Goal: Task Accomplishment & Management: Manage account settings

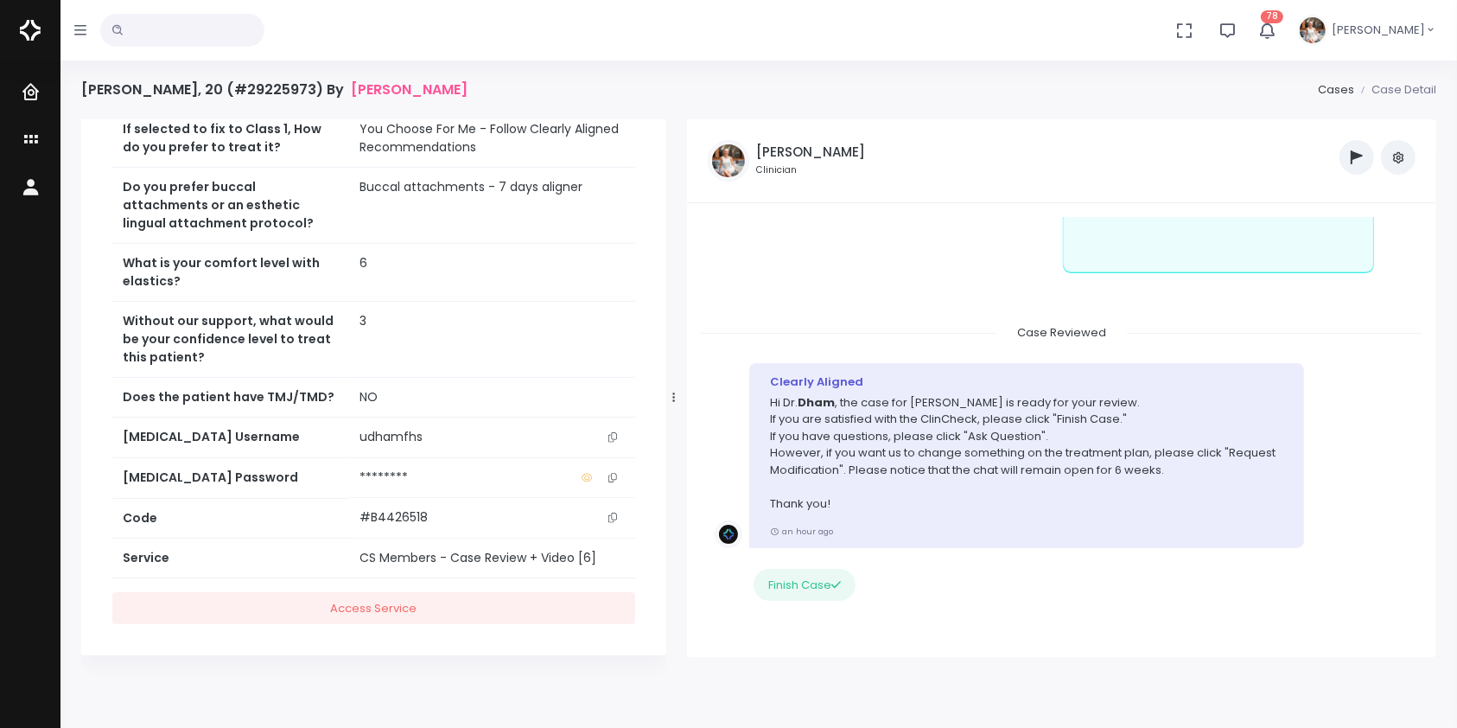
scroll to position [1441, 0]
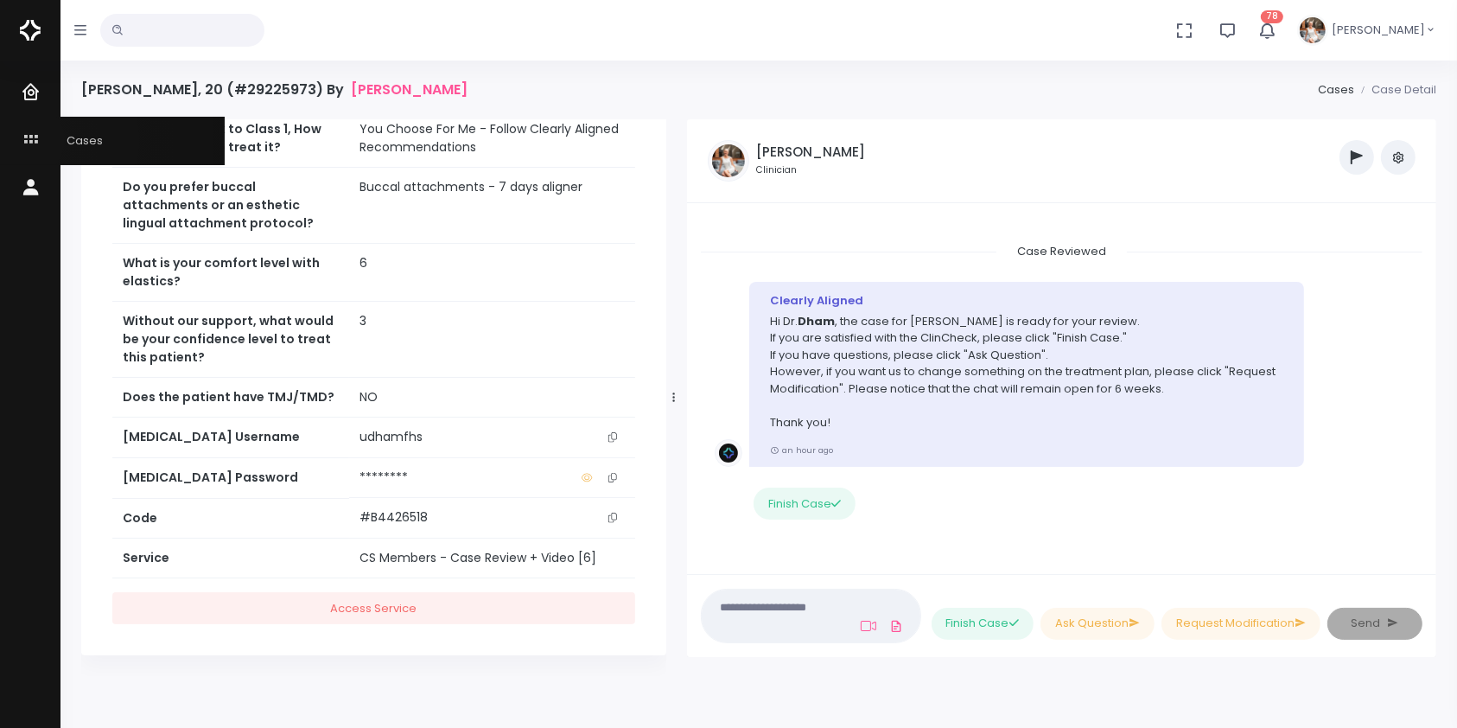
click at [27, 139] on icon "scrollable content" at bounding box center [33, 141] width 24 height 22
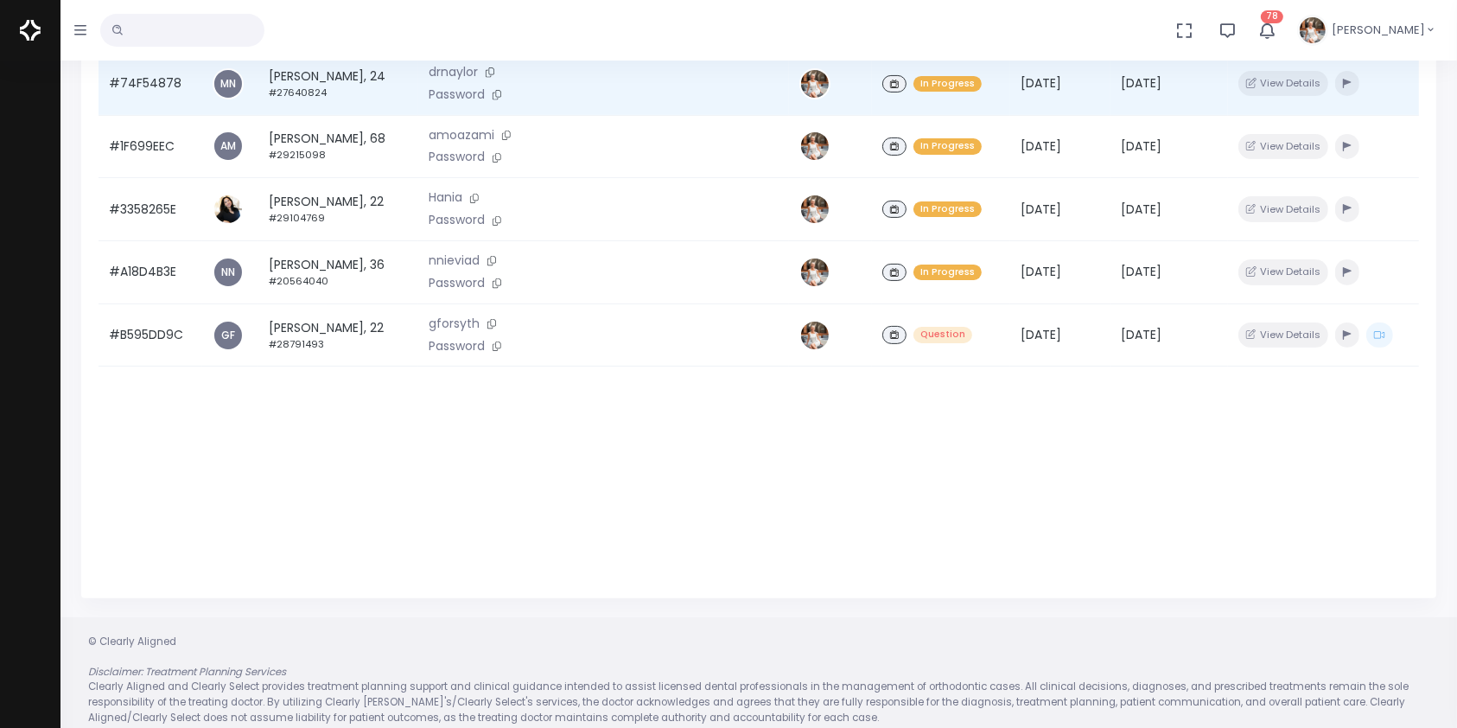
scroll to position [413, 0]
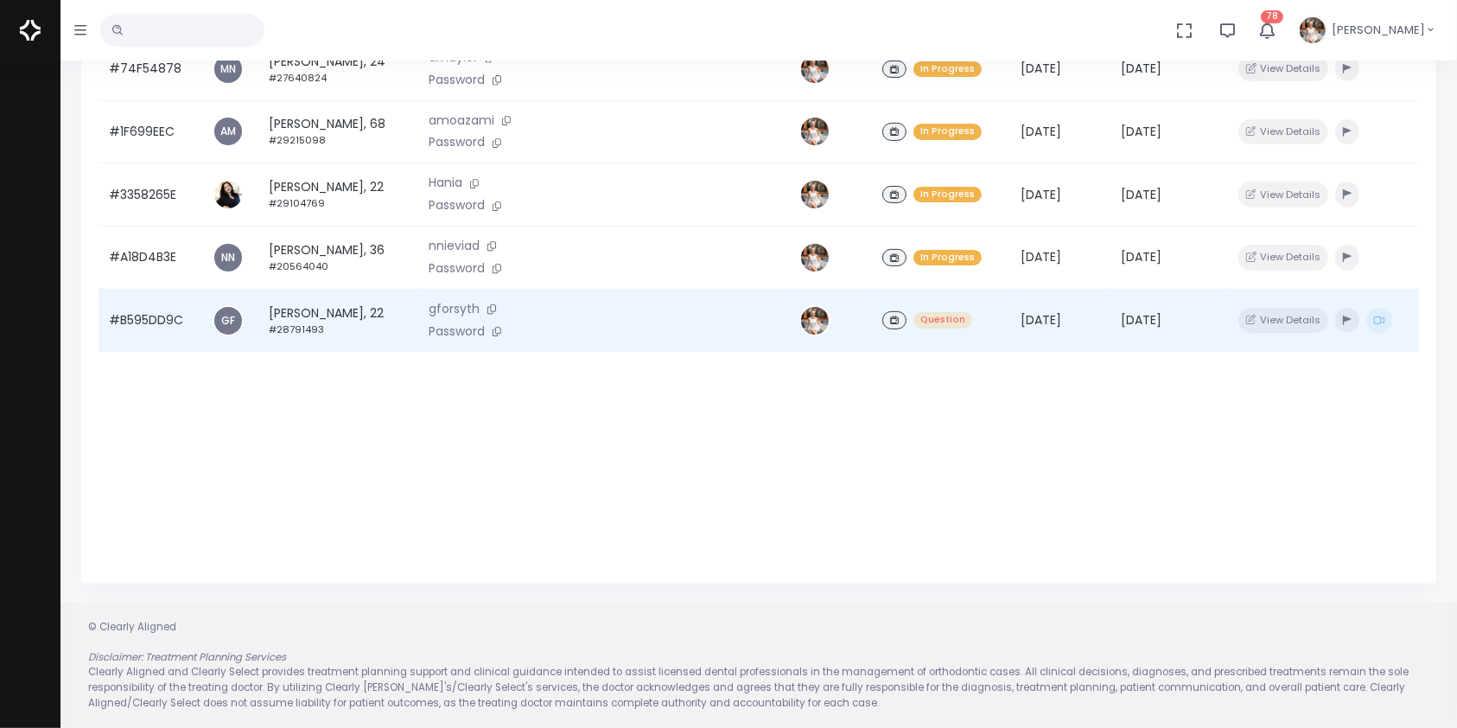
click at [137, 335] on td "#B595DD9C" at bounding box center [151, 320] width 104 height 63
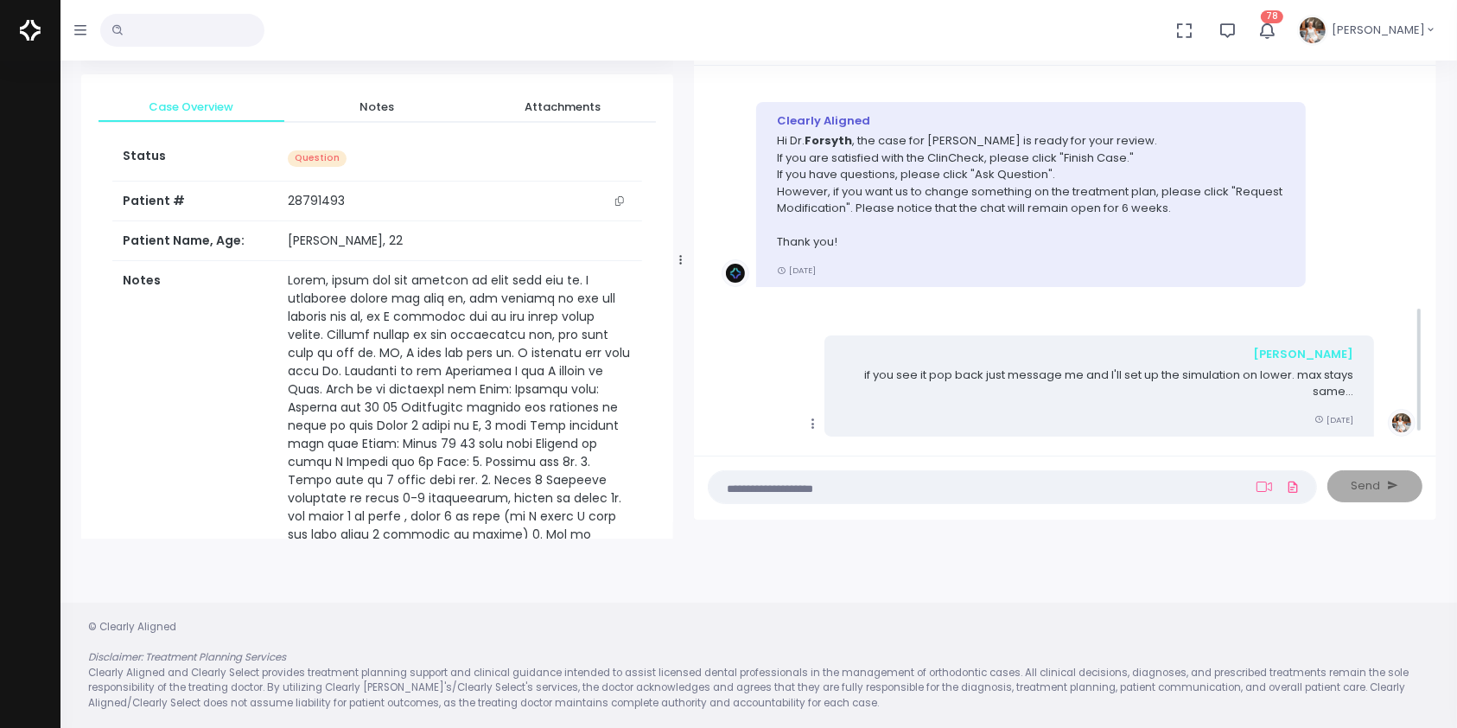
scroll to position [649, 0]
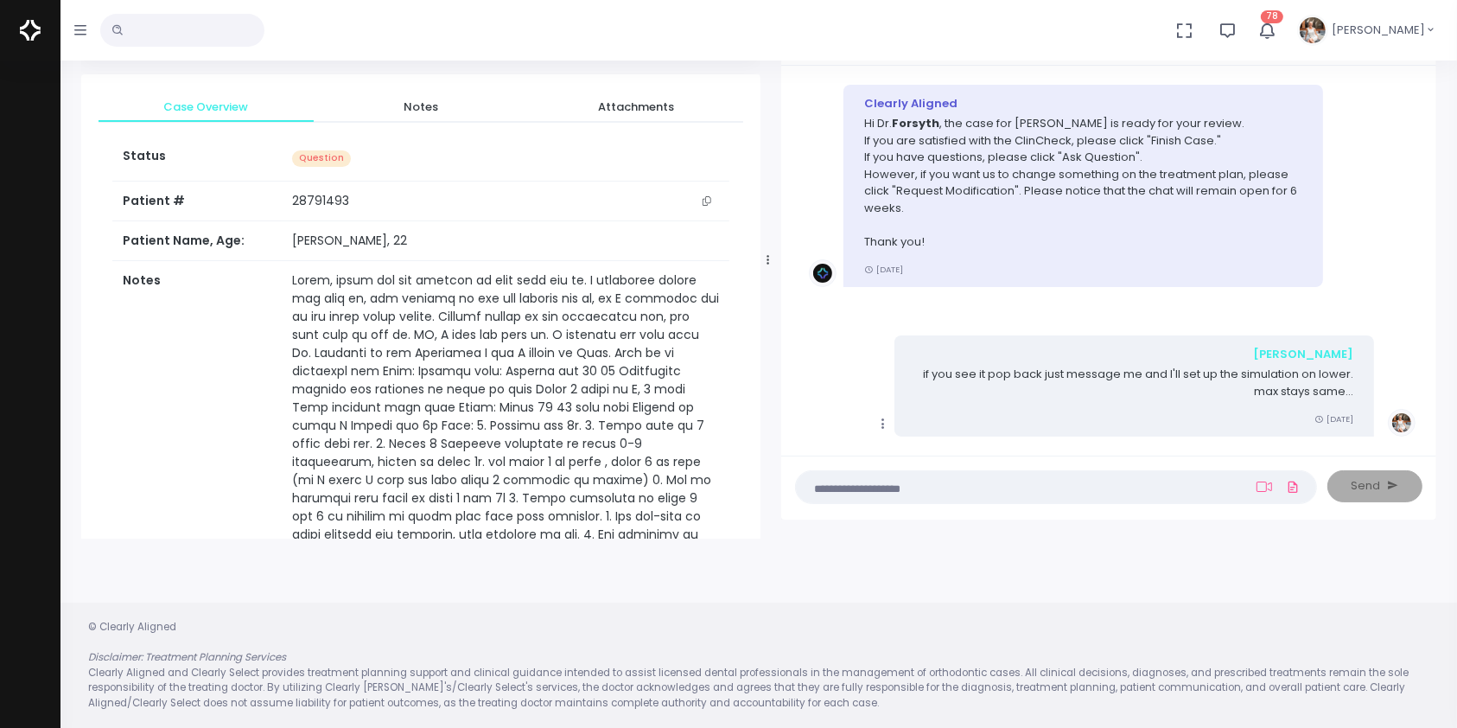
drag, startPoint x: 524, startPoint y: 256, endPoint x: 764, endPoint y: 292, distance: 242.9
click at [764, 292] on div at bounding box center [768, 259] width 9 height 545
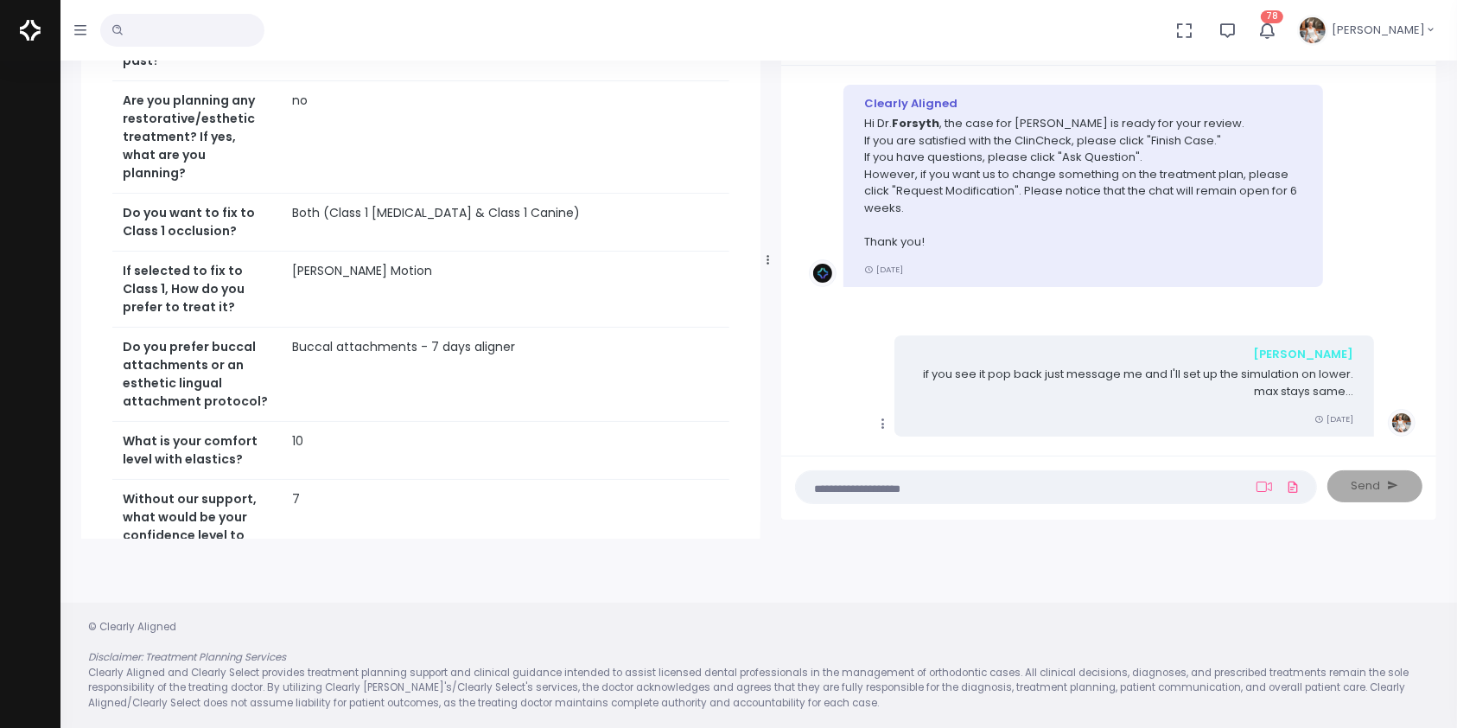
scroll to position [1043, 0]
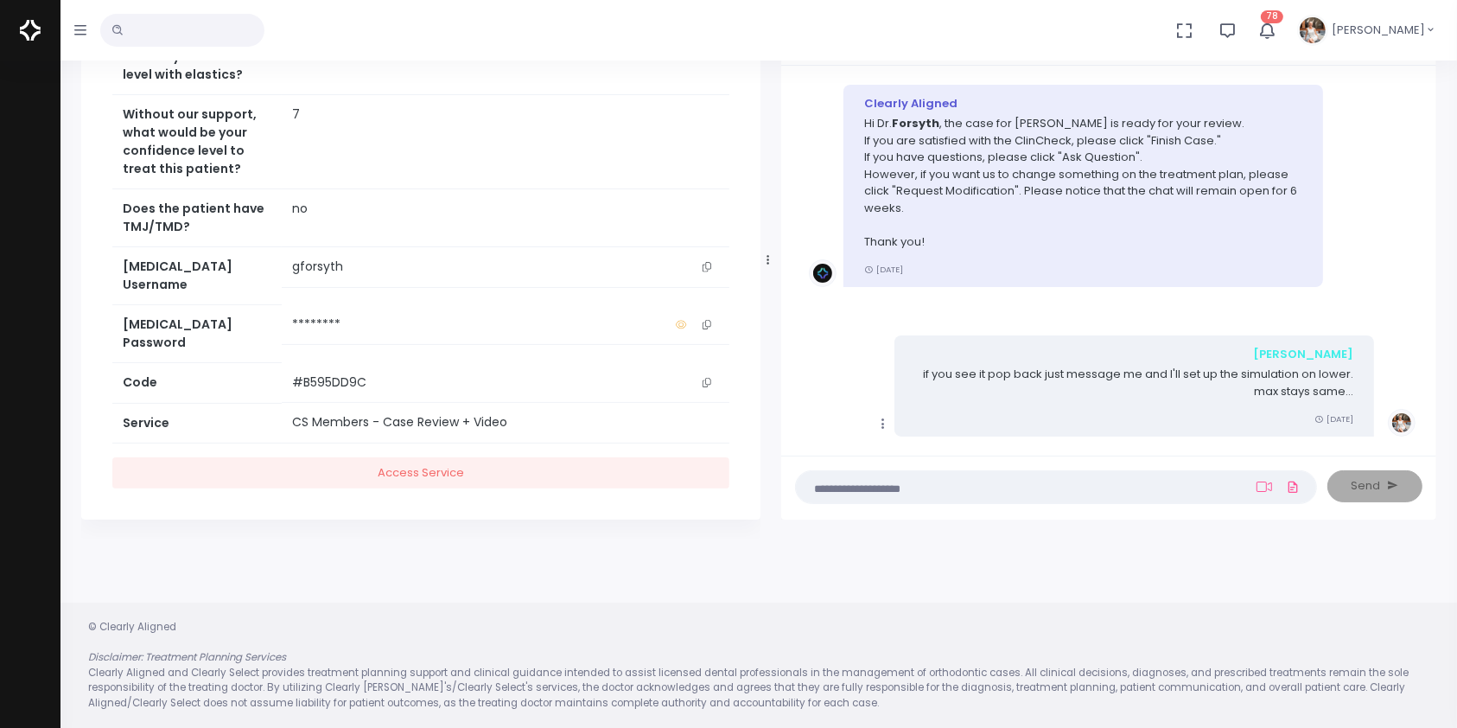
click at [709, 271] on icon "scrollable content" at bounding box center [706, 267] width 9 height 10
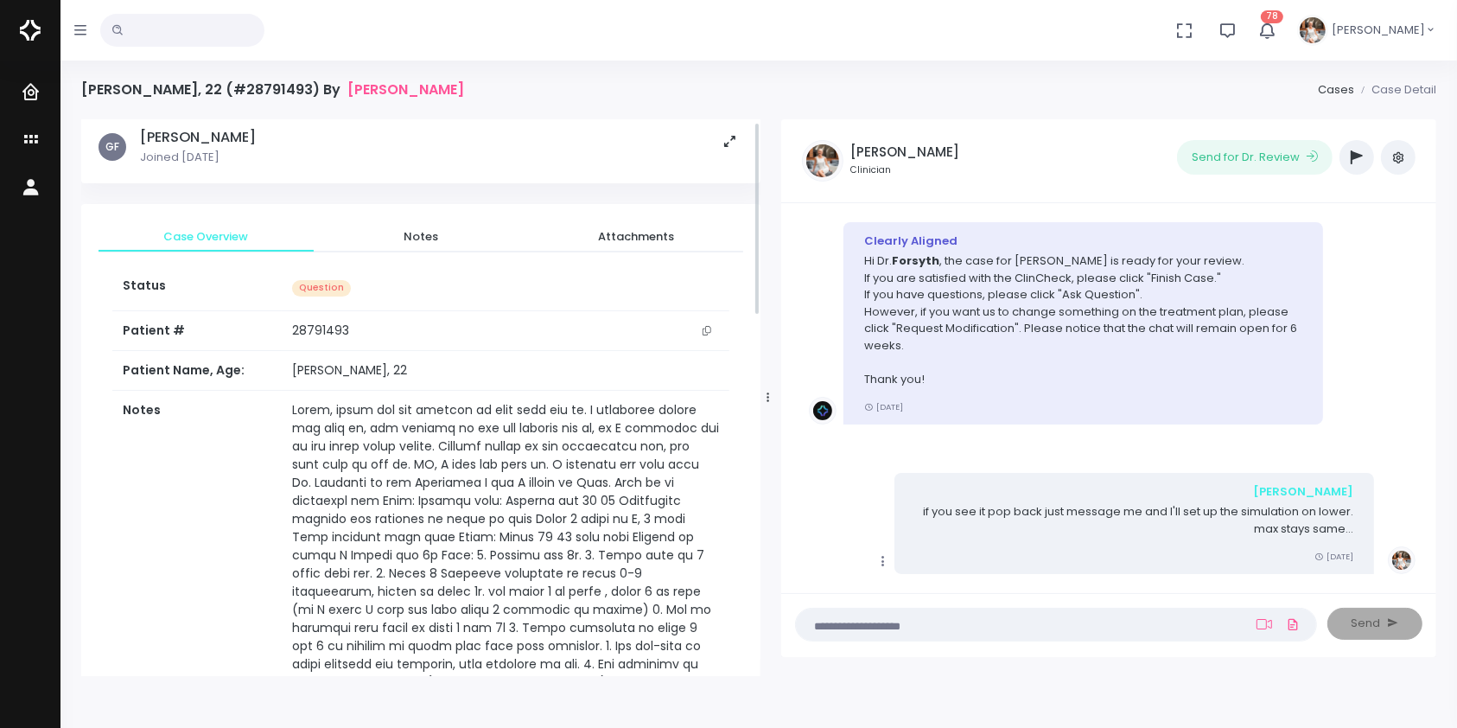
scroll to position [0, 0]
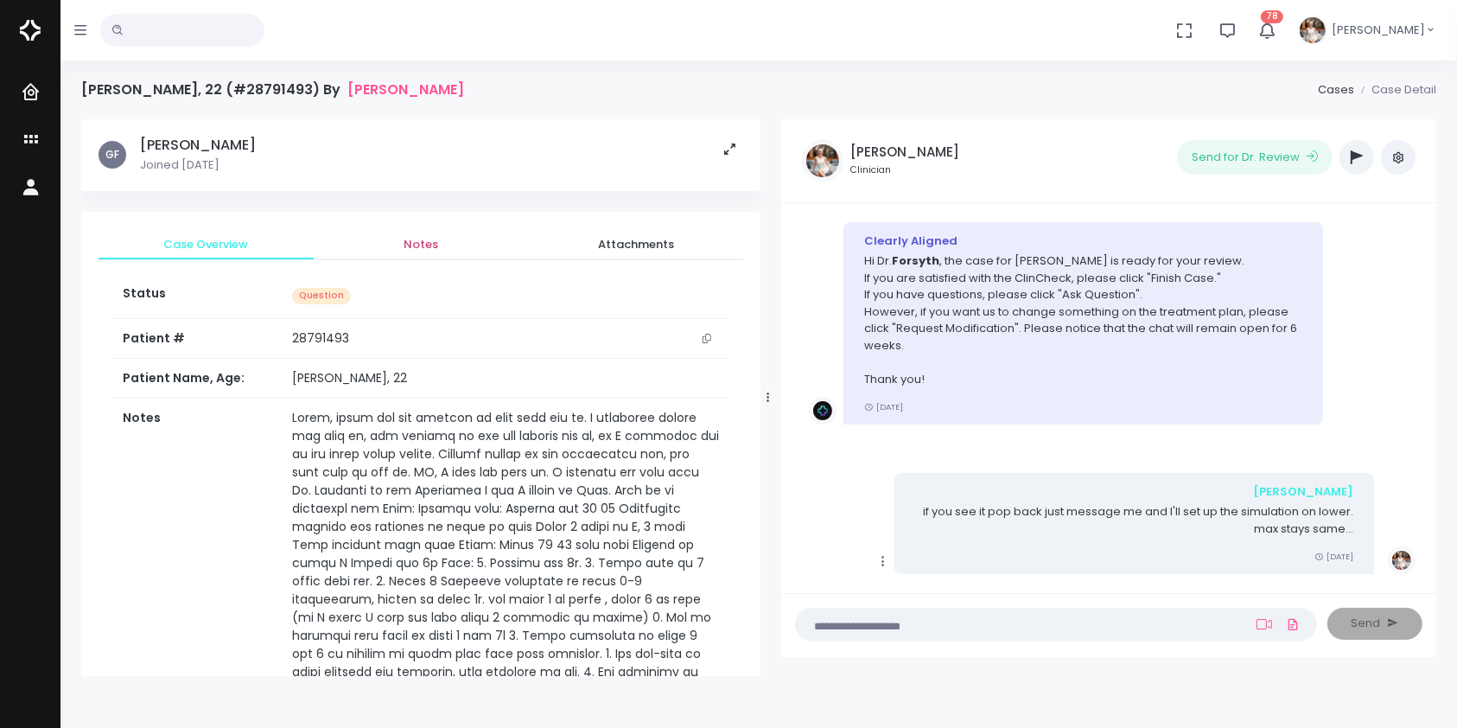
click at [429, 239] on span "Notes" at bounding box center [420, 244] width 187 height 17
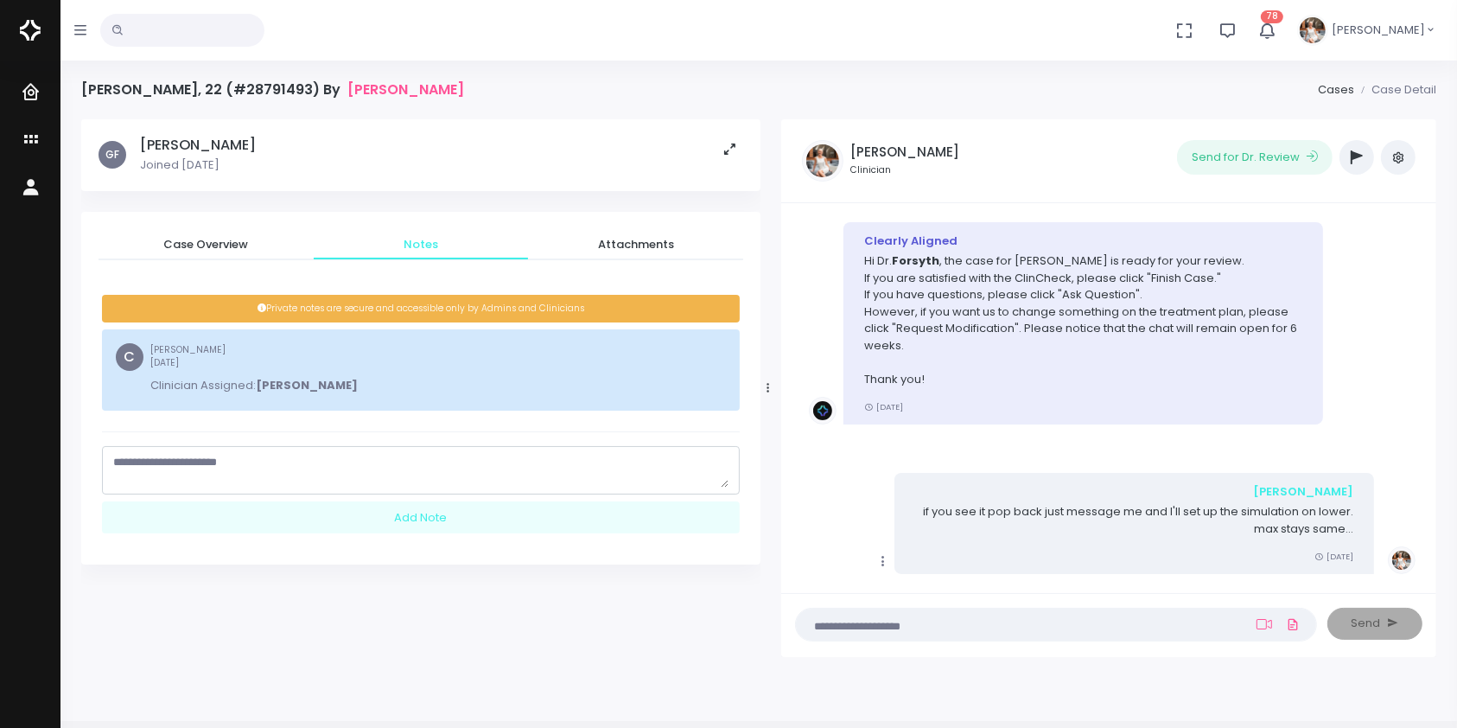
click at [333, 460] on textarea "scrollable content" at bounding box center [420, 471] width 615 height 34
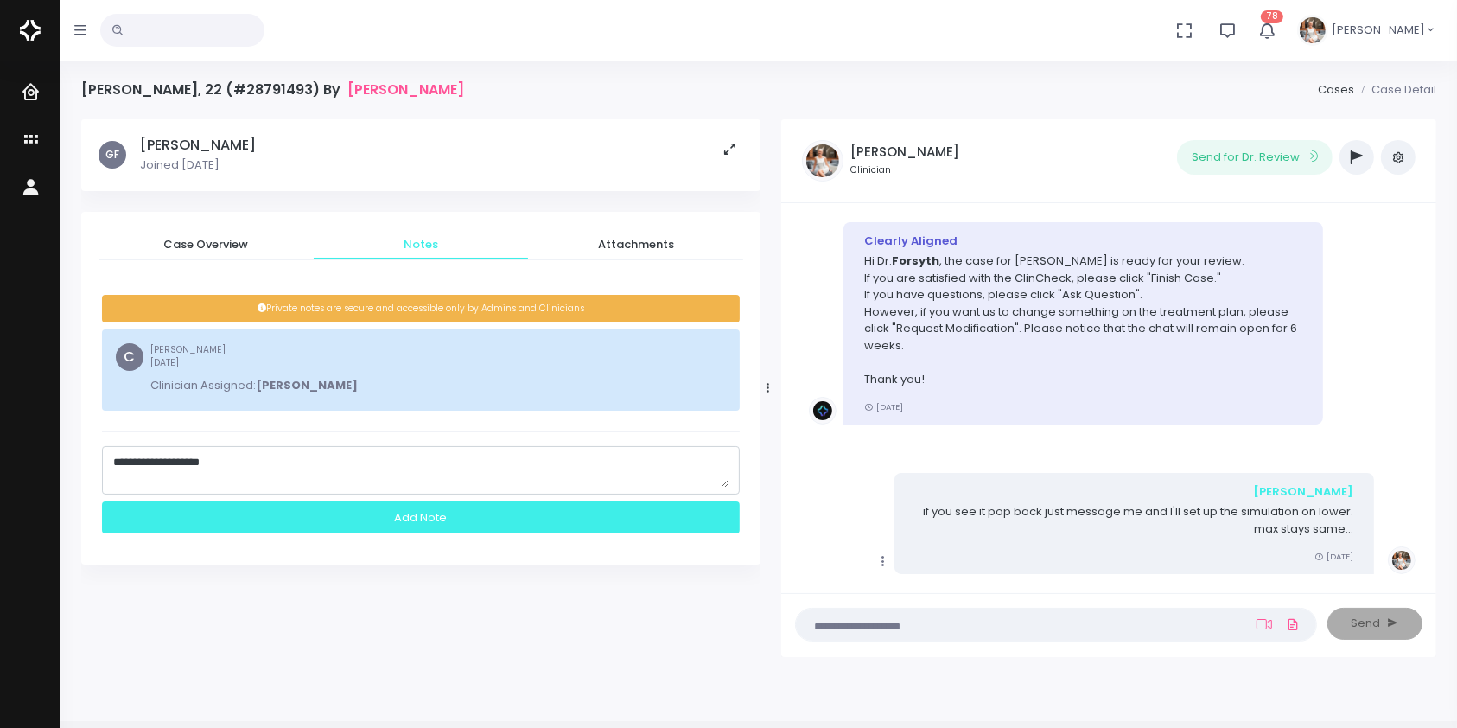
type textarea "**********"
click at [426, 522] on div "Add Note" at bounding box center [421, 517] width 638 height 32
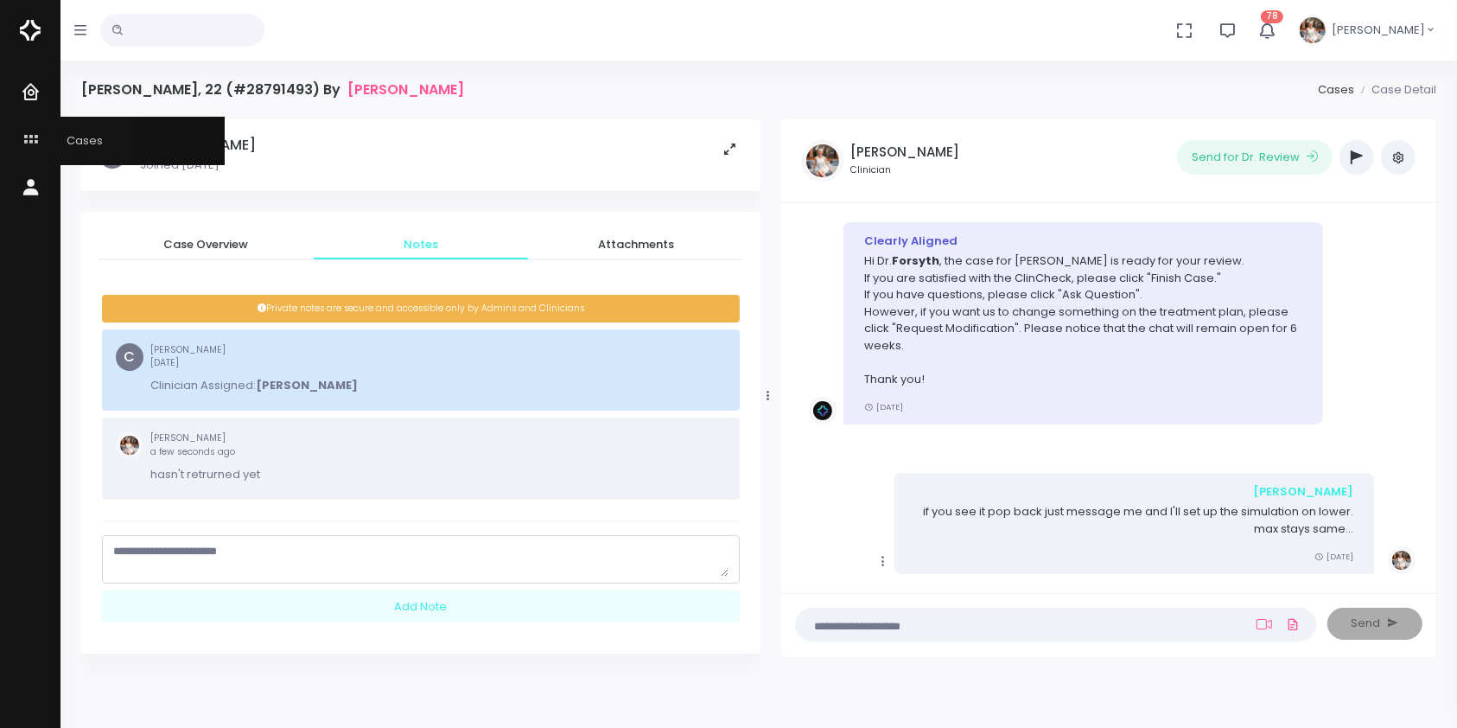
click at [22, 137] on icon "scrollable content" at bounding box center [33, 141] width 24 height 22
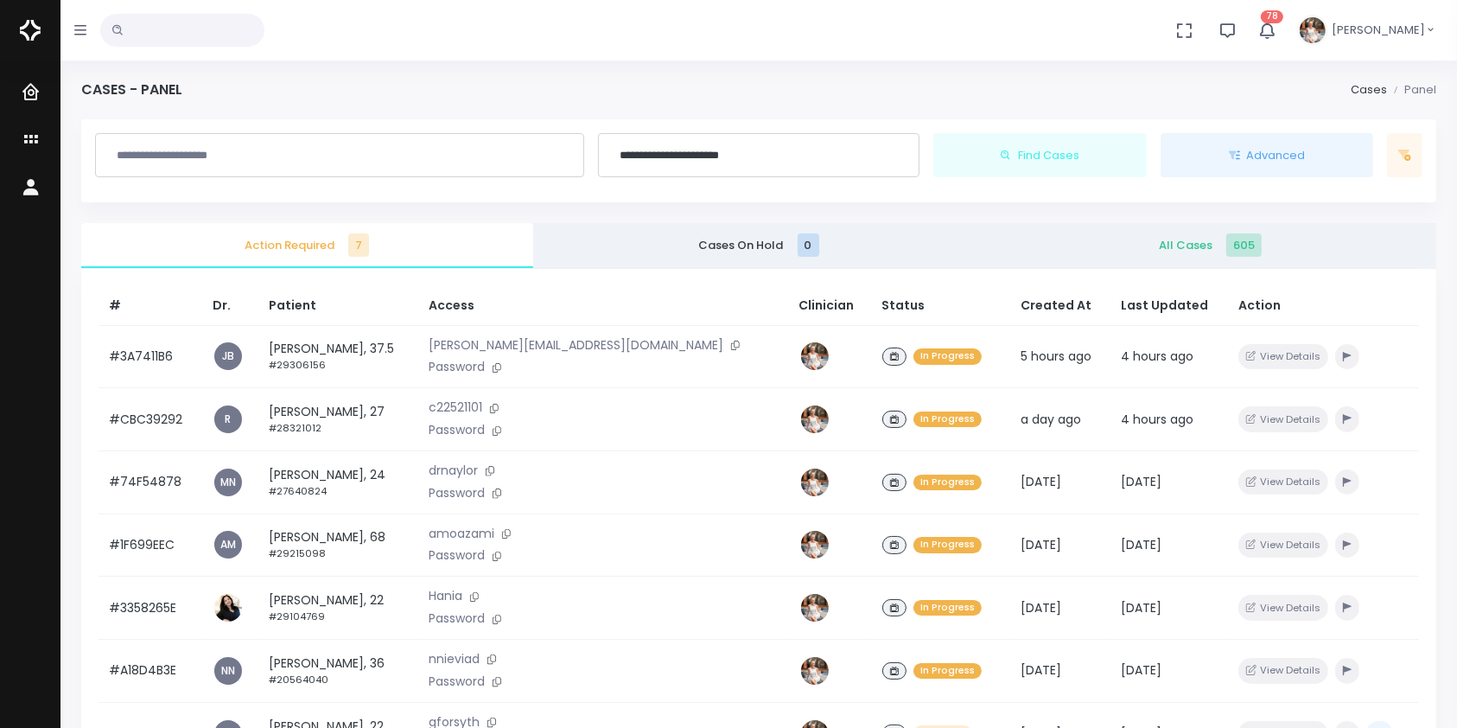
scroll to position [413, 0]
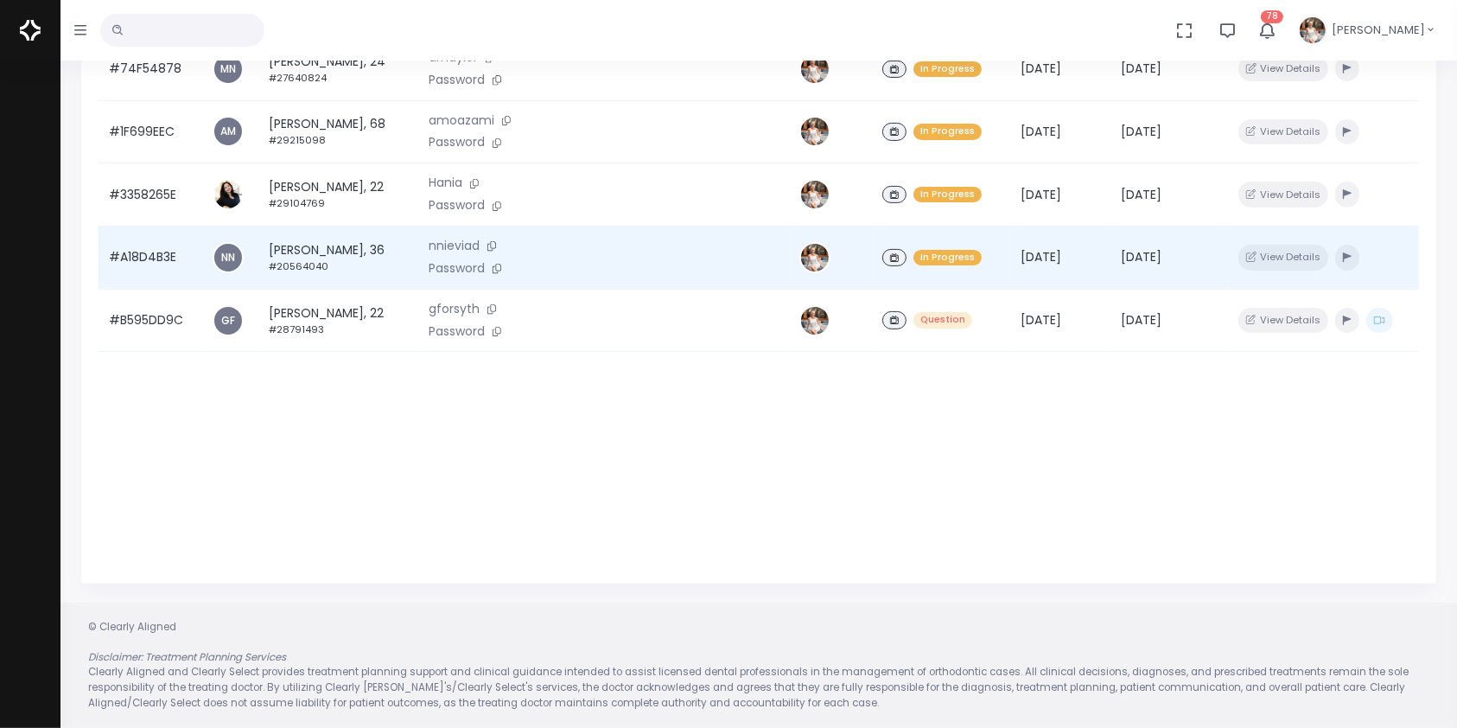
click at [174, 266] on td "#A18D4B3E" at bounding box center [151, 257] width 104 height 63
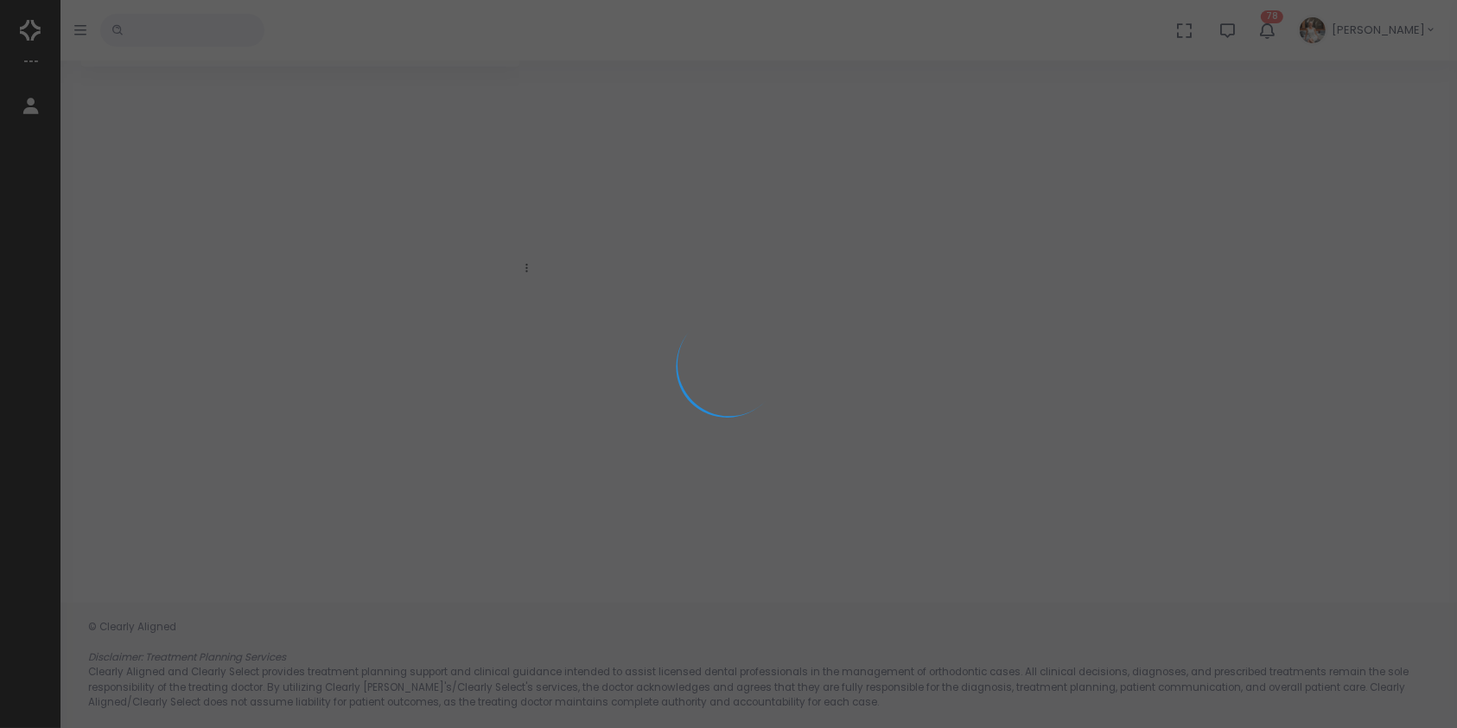
scroll to position [137, 0]
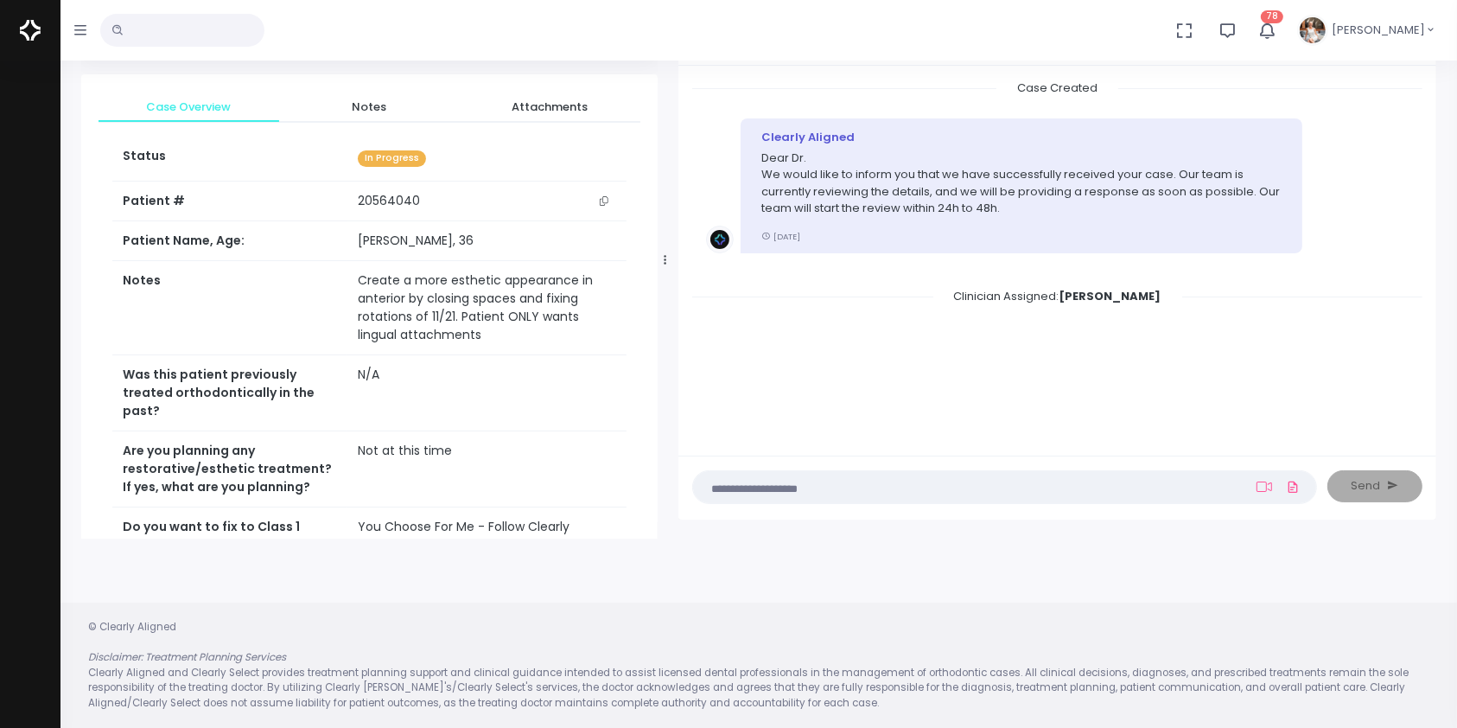
drag, startPoint x: 525, startPoint y: 261, endPoint x: 704, endPoint y: 279, distance: 179.8
click at [670, 279] on div at bounding box center [665, 259] width 9 height 545
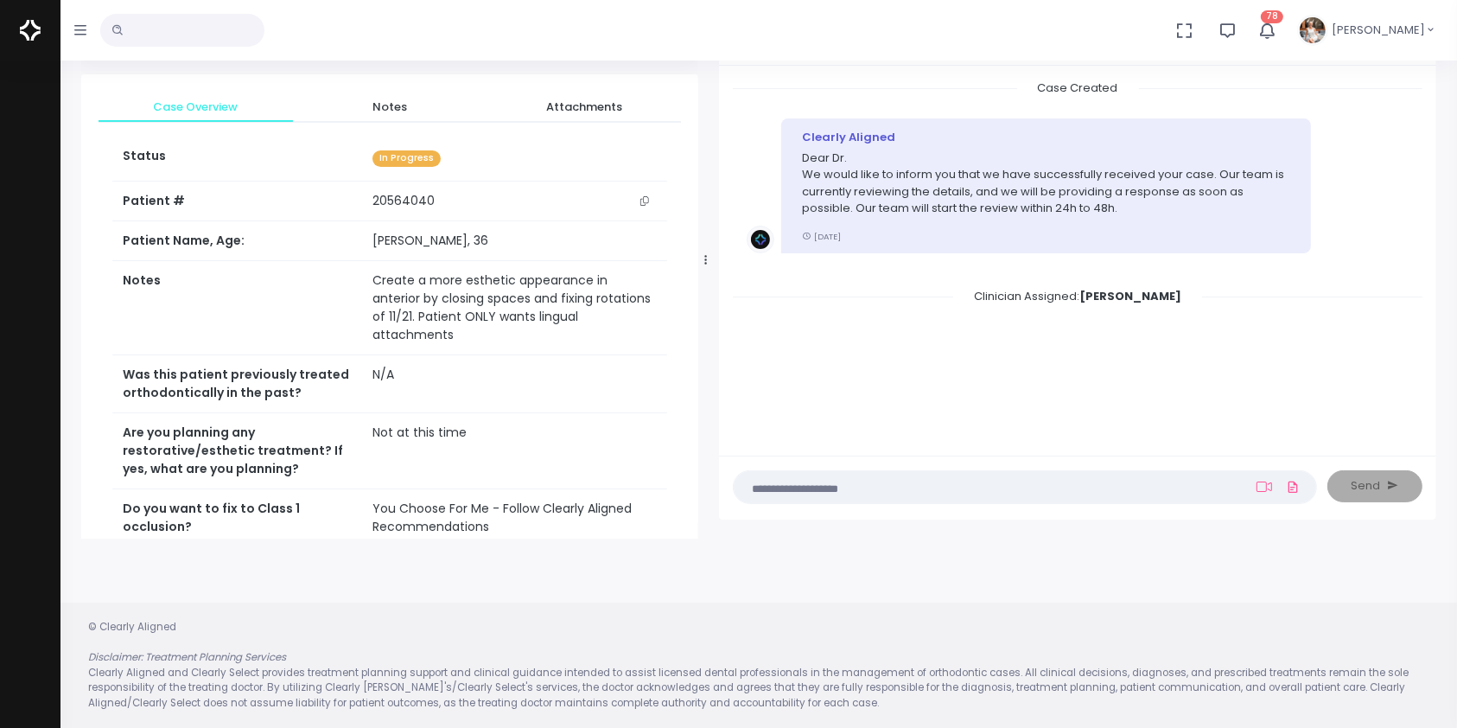
scroll to position [582, 0]
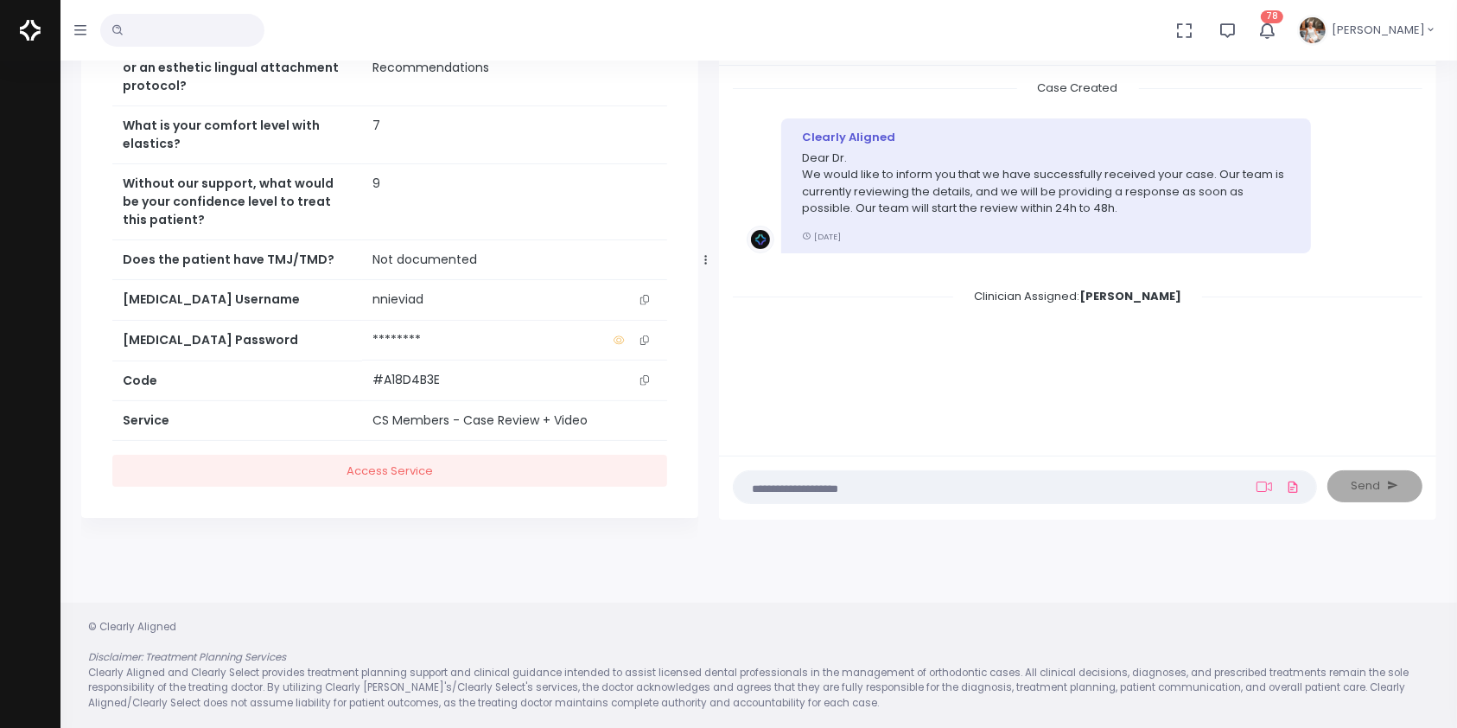
click at [634, 290] on button "scrollable content" at bounding box center [644, 299] width 24 height 18
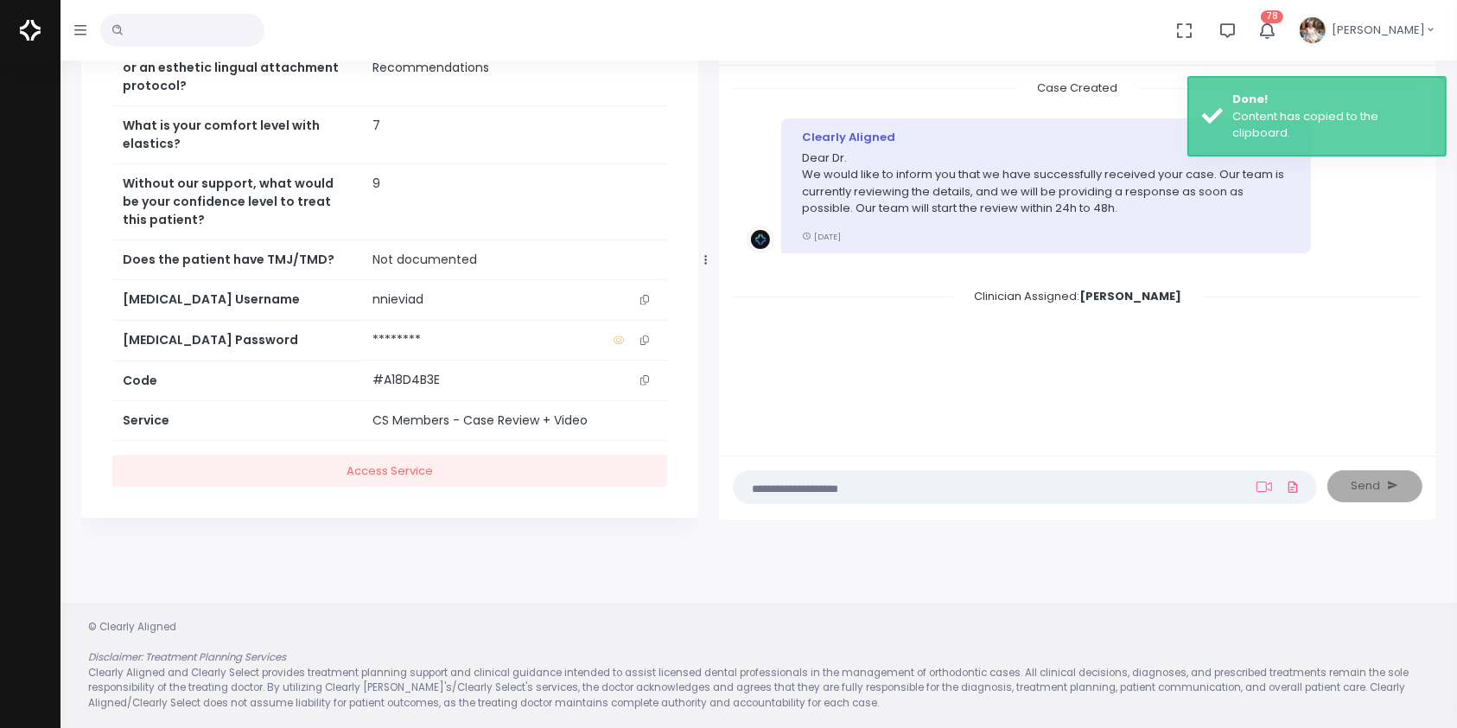
drag, startPoint x: 650, startPoint y: 302, endPoint x: 615, endPoint y: 285, distance: 38.3
click at [650, 301] on button "scrollable content" at bounding box center [644, 299] width 24 height 18
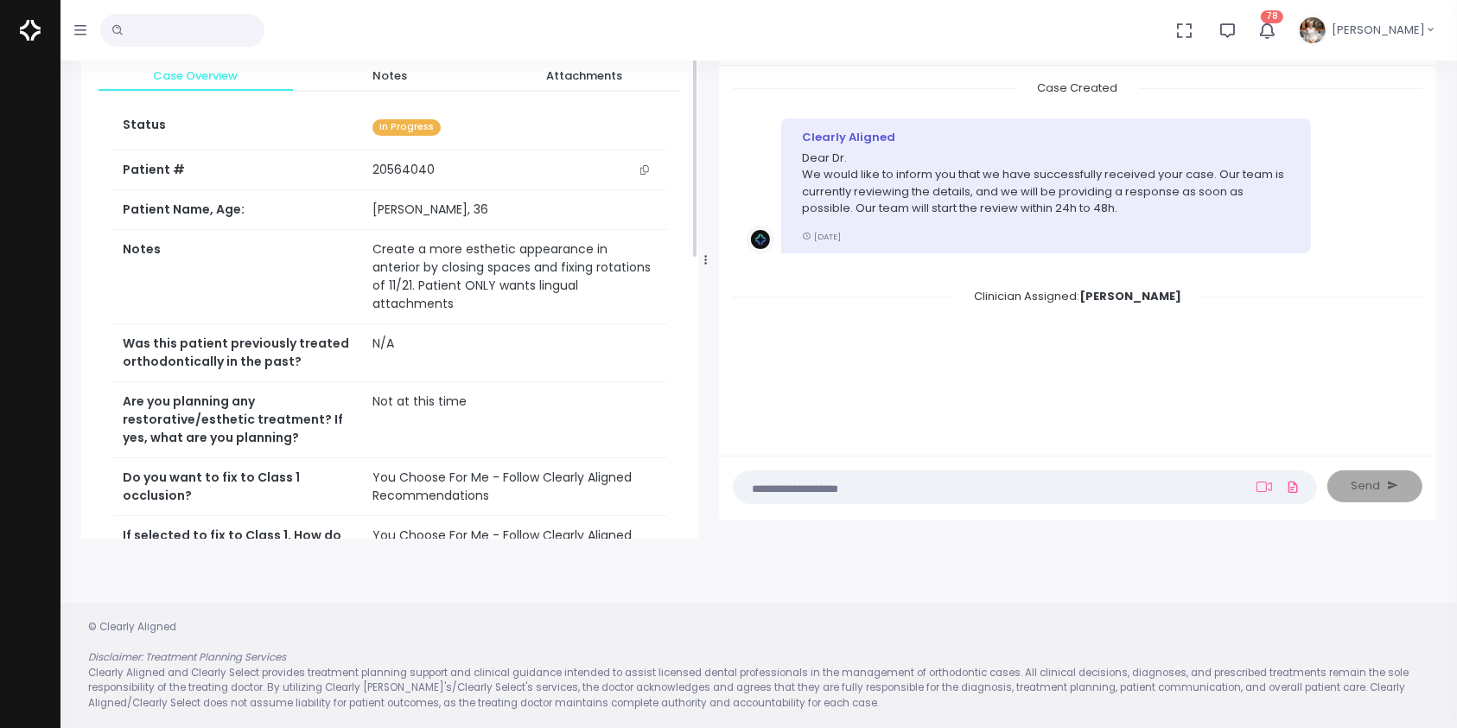
scroll to position [0, 0]
